Goal: Use online tool/utility

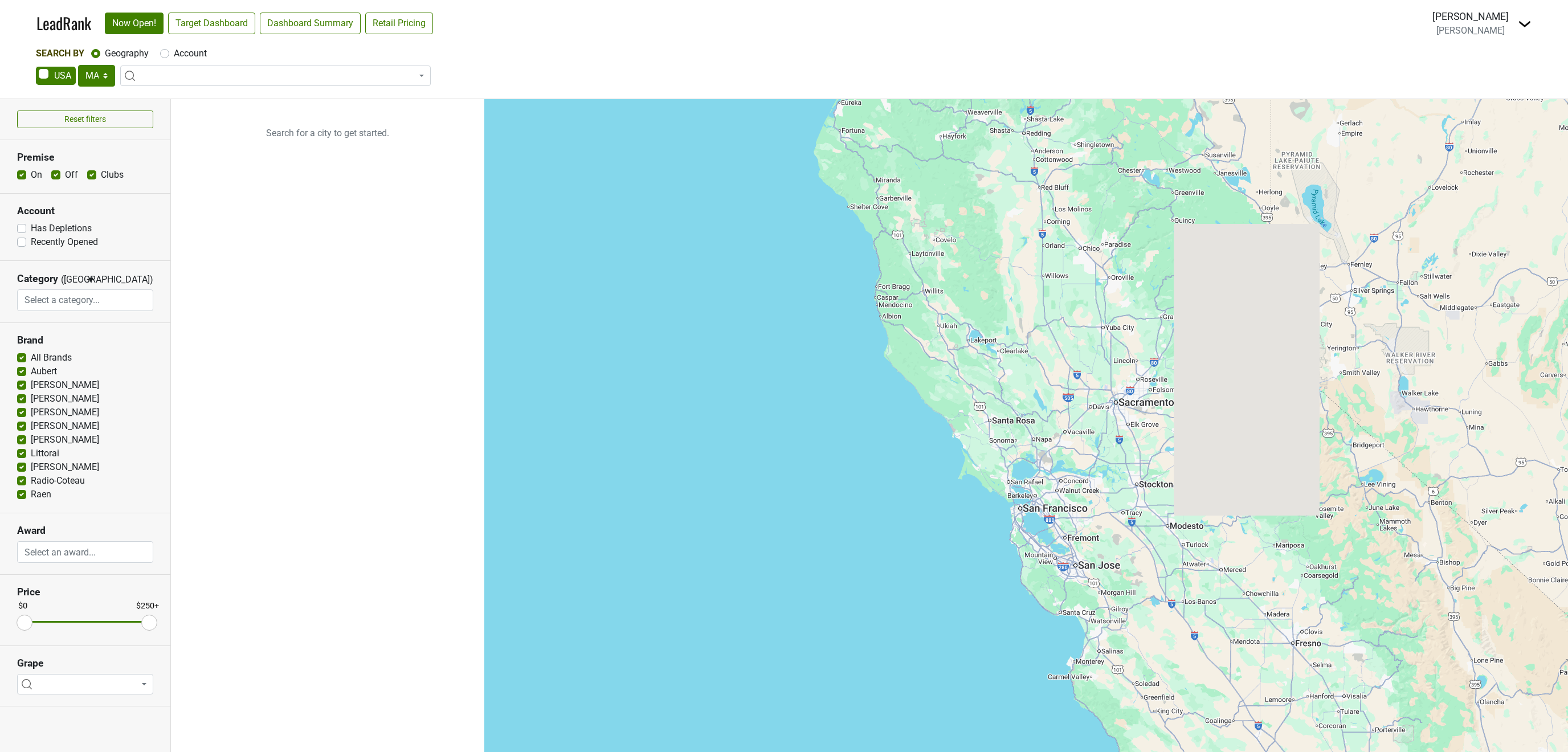
select select "MA"
select select
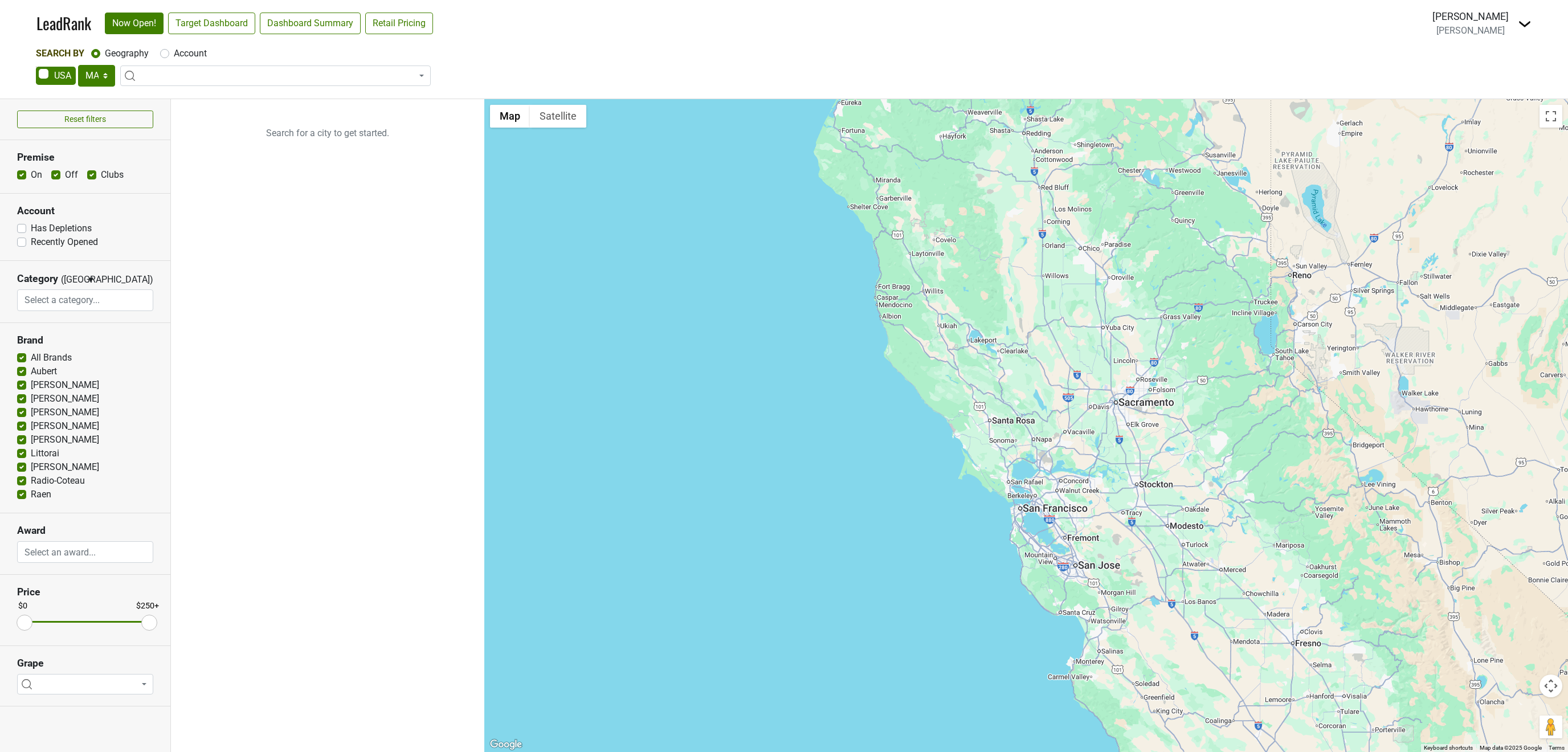
click at [1442, 31] on span "[PERSON_NAME]" at bounding box center [1470, 31] width 68 height 11
click at [1521, 22] on img at bounding box center [1525, 24] width 14 height 14
click at [1486, 62] on link "Open Breakdown" at bounding box center [1483, 64] width 95 height 18
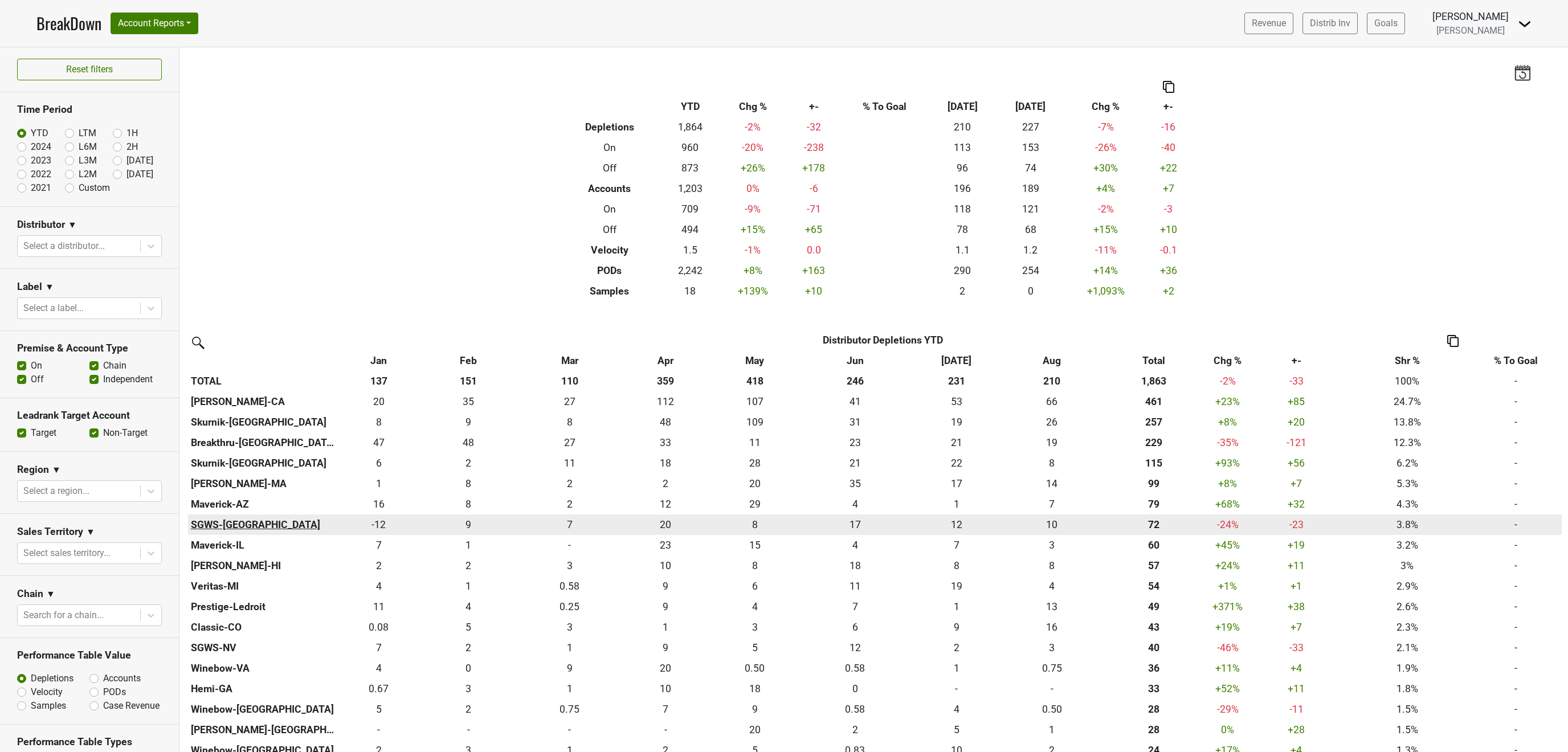
click at [205, 524] on th "SGWS-TX" at bounding box center [263, 524] width 149 height 20
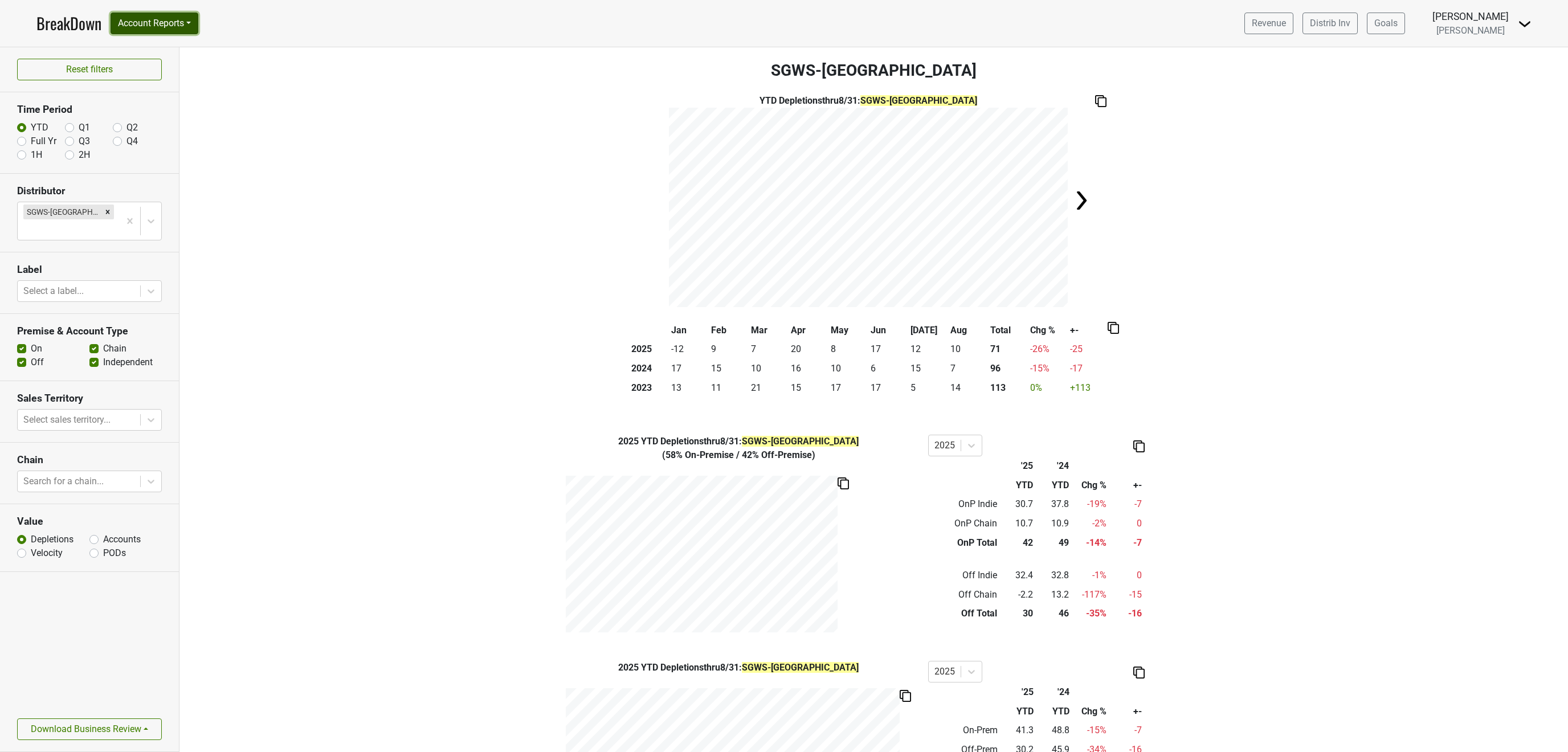
click at [155, 26] on button "Account Reports" at bounding box center [155, 23] width 88 height 22
click at [169, 44] on link "SuperRanker" at bounding box center [162, 49] width 101 height 18
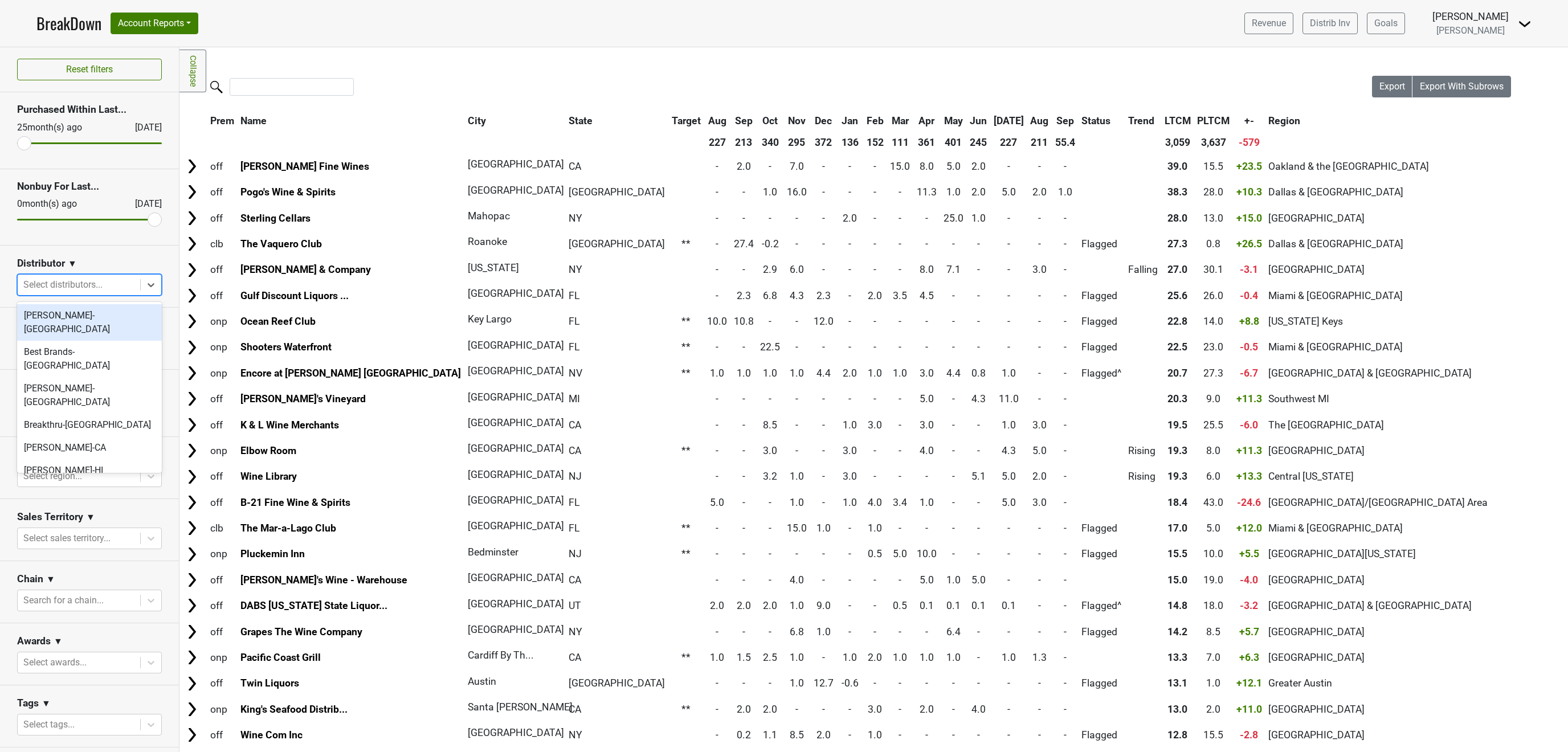
click at [79, 289] on div at bounding box center [79, 285] width 111 height 16
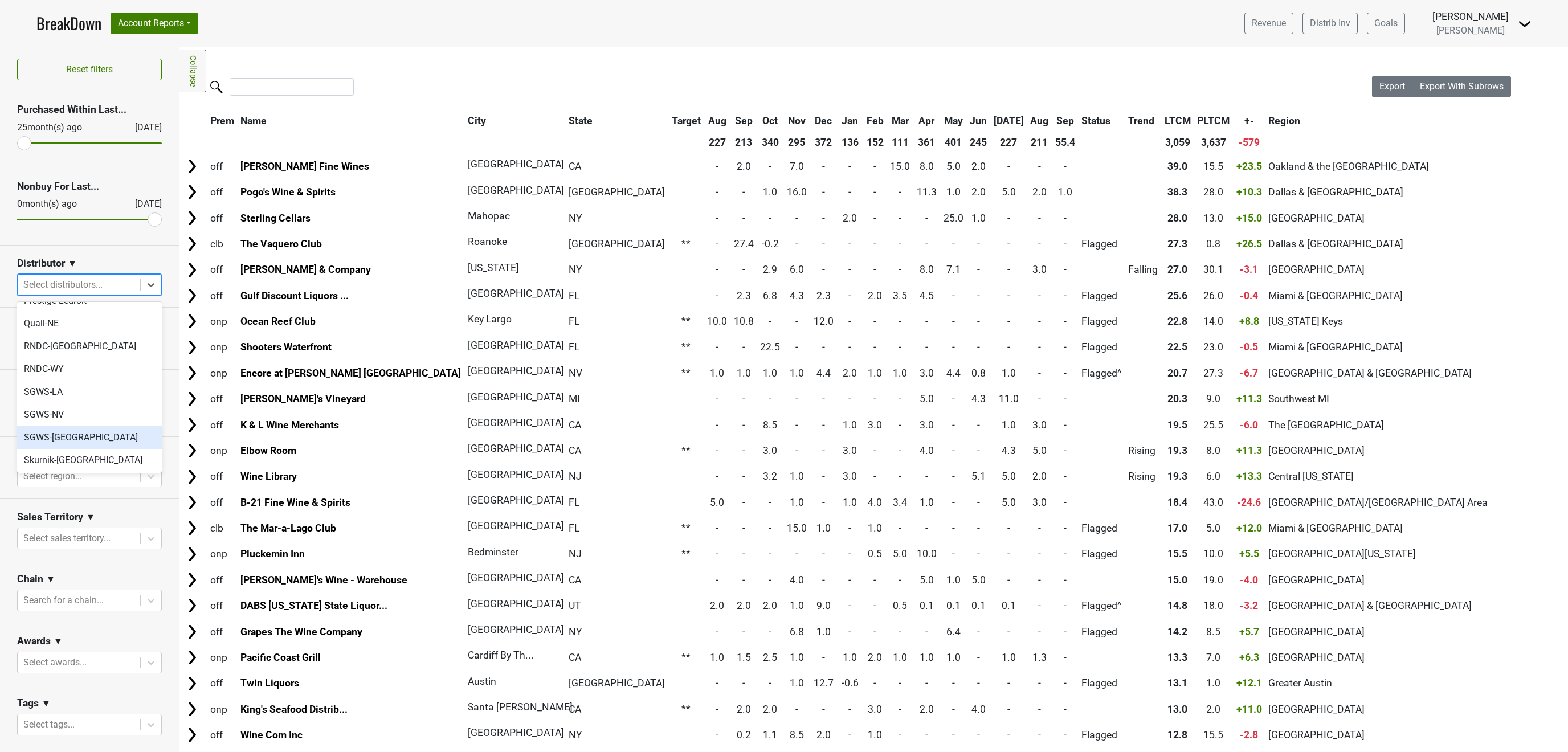
click at [64, 426] on div "SGWS-TX" at bounding box center [90, 437] width 145 height 23
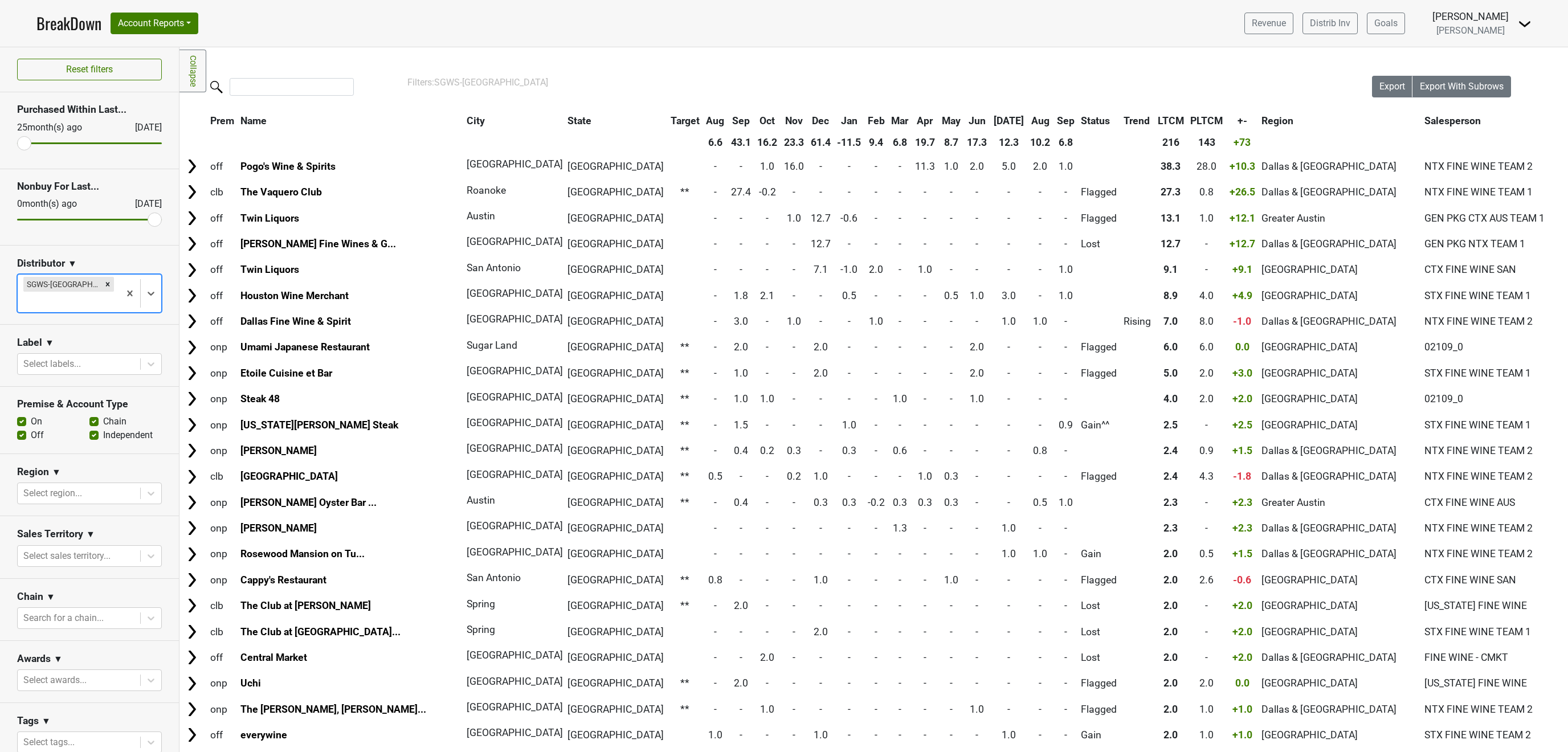
click at [31, 415] on label "On" at bounding box center [36, 422] width 11 height 14
click at [23, 415] on input "On" at bounding box center [22, 421] width 9 height 11
checkbox input "false"
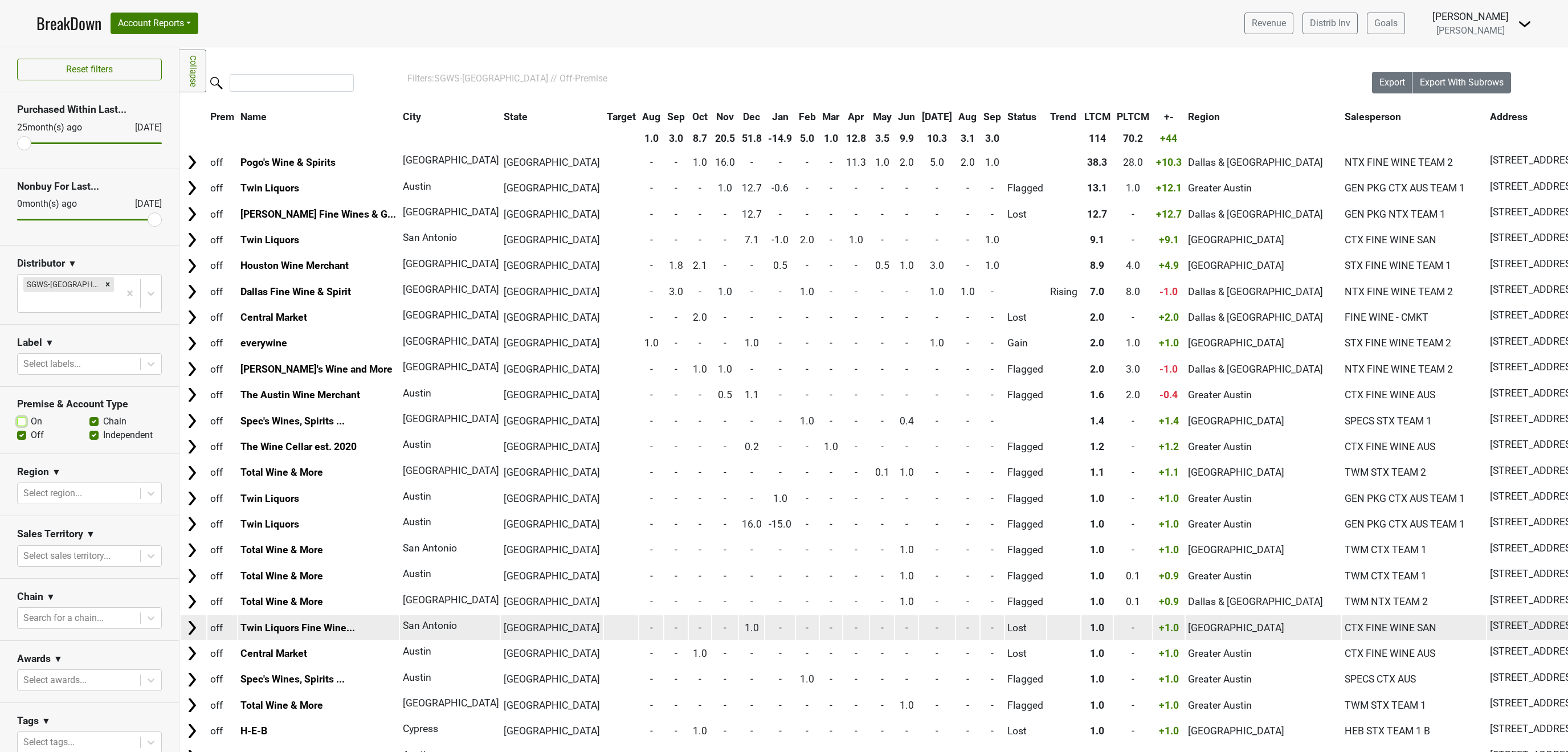
scroll to position [0, 0]
